Goal: Ask a question

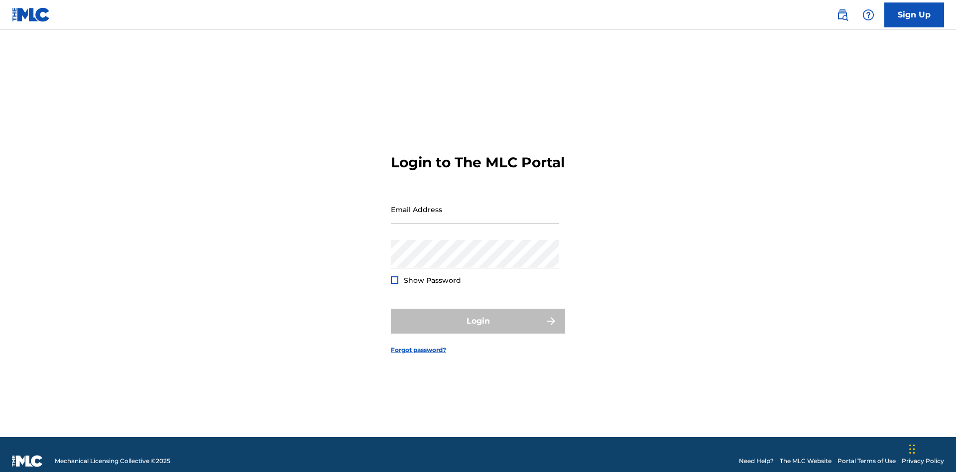
scroll to position [13, 0]
click at [475, 205] on input "Email Address" at bounding box center [475, 209] width 168 height 28
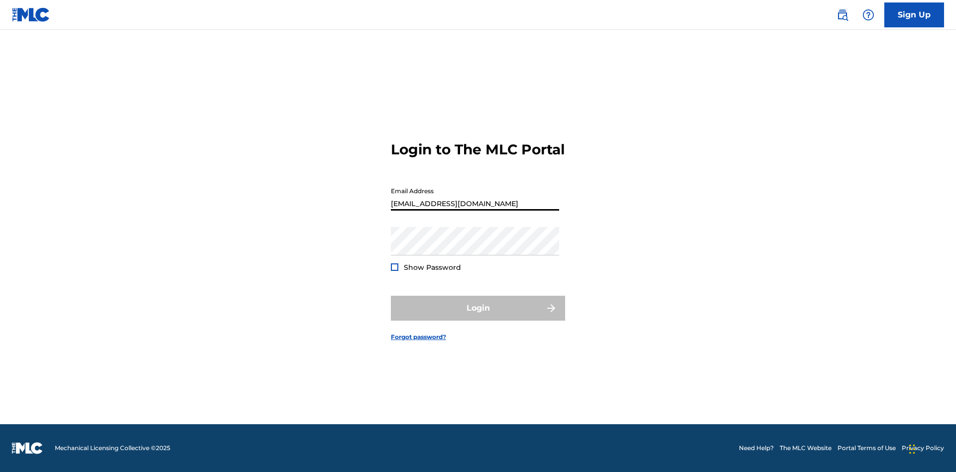
type input "[EMAIL_ADDRESS][DOMAIN_NAME]"
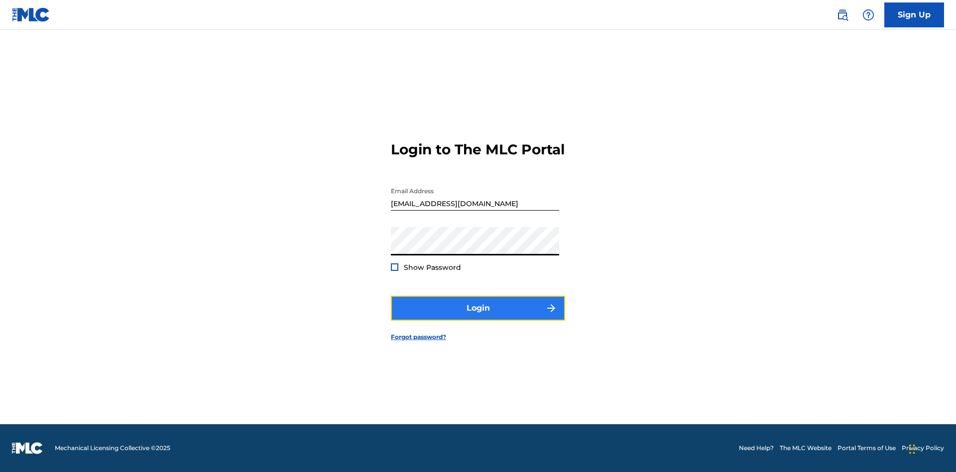
click at [478, 317] on button "Login" at bounding box center [478, 308] width 174 height 25
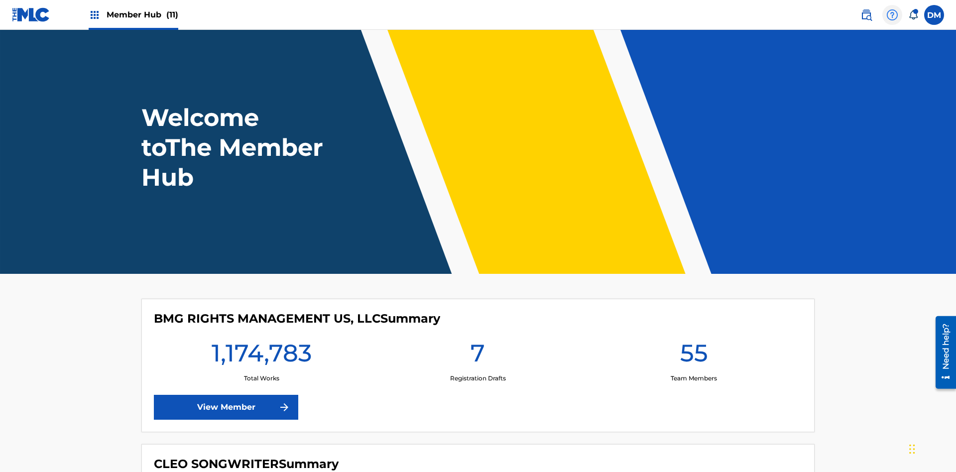
click at [893, 14] on img at bounding box center [893, 15] width 12 height 12
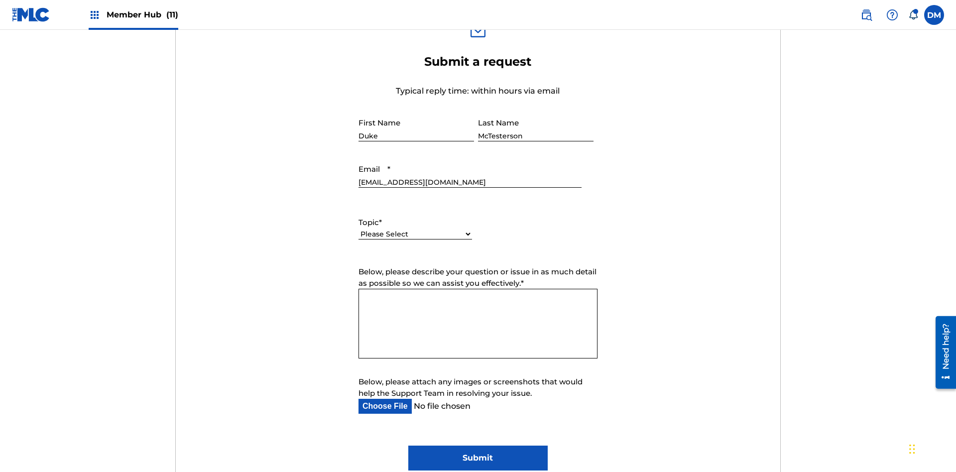
click at [415, 229] on select "Please Select I need help with my account I need help with managing my catalog …" at bounding box center [416, 234] width 114 height 10
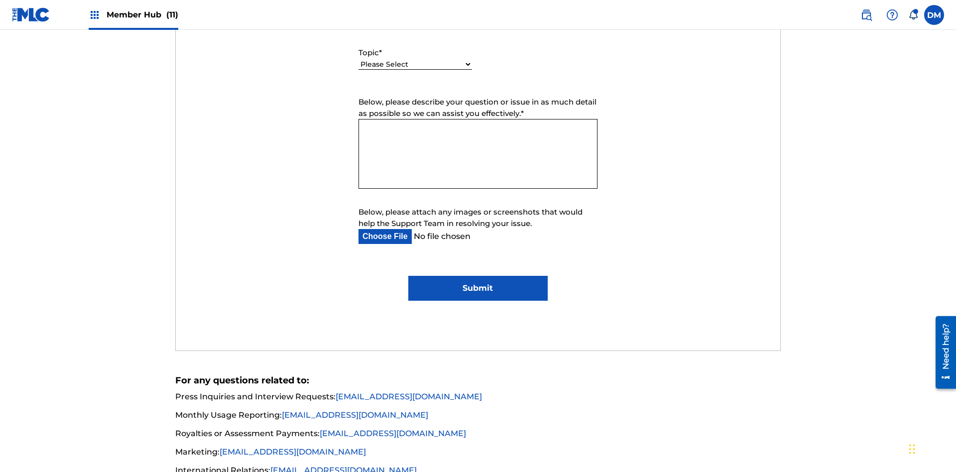
select select "I need help with managing my catalog"
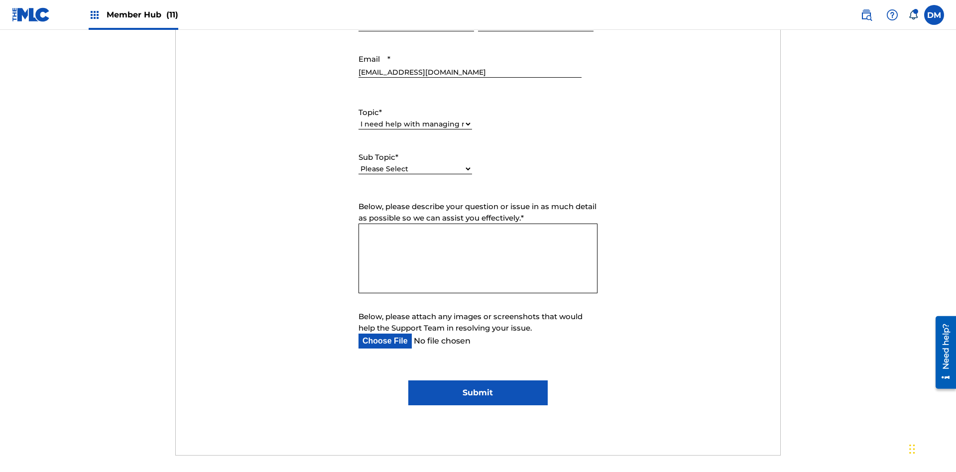
click at [415, 164] on select "Please Select I need help with CWR I need help registering my work(s) in The ML…" at bounding box center [416, 169] width 114 height 10
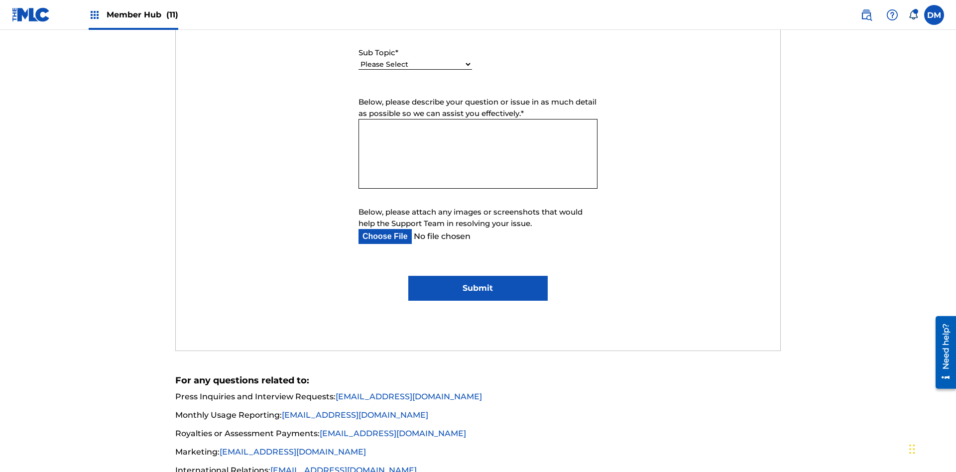
select select "I need help editing my works"
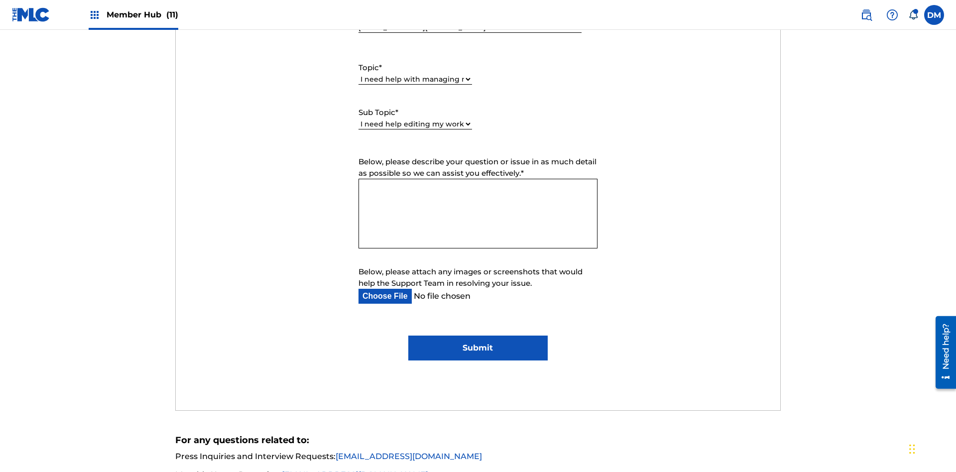
click at [478, 179] on textarea "Below, please describe your question or issue in as much detail as possible so …" at bounding box center [478, 214] width 239 height 70
